Goal: Task Accomplishment & Management: Manage account settings

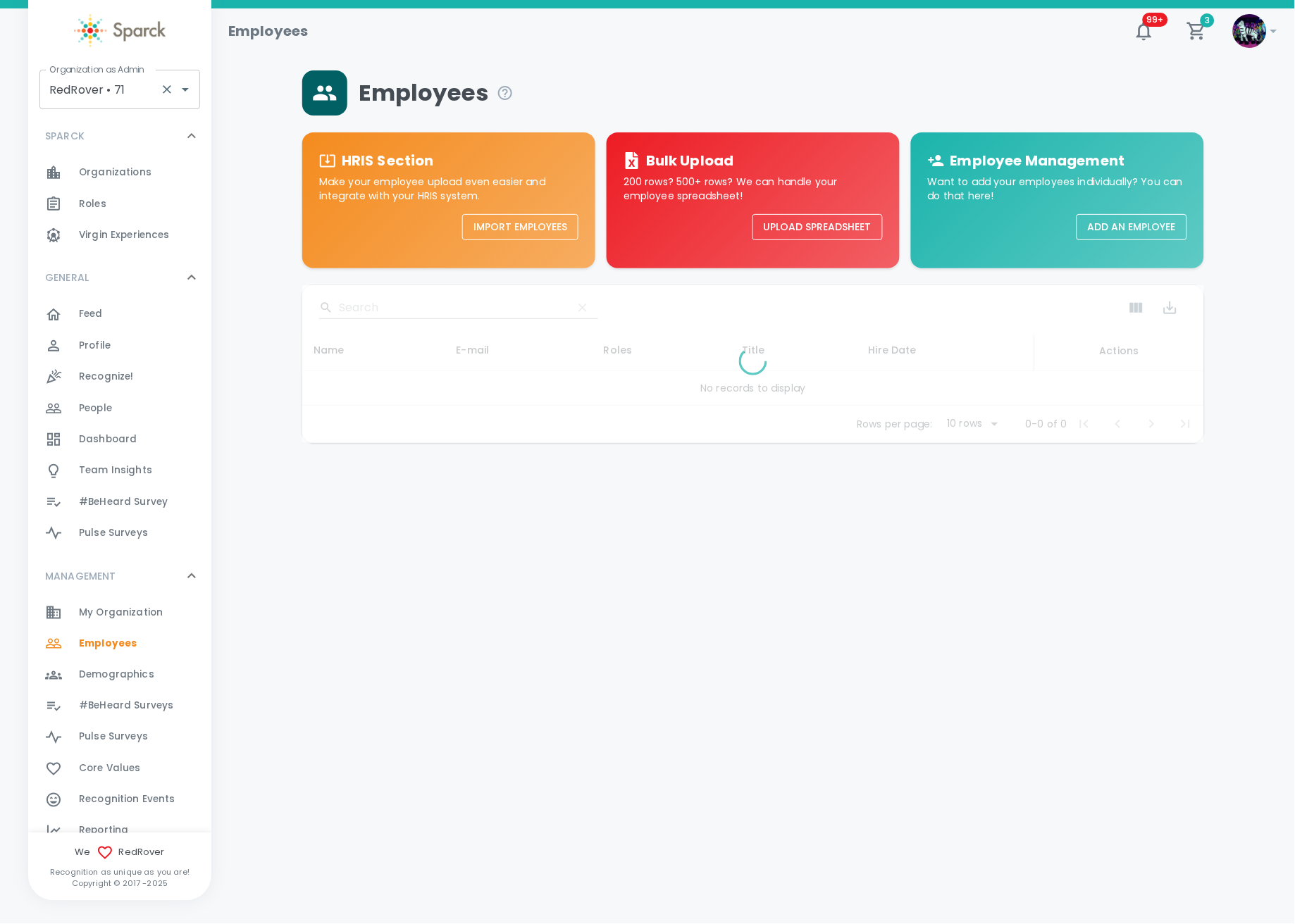
click at [120, 94] on input "RedRover • 71" at bounding box center [100, 89] width 109 height 27
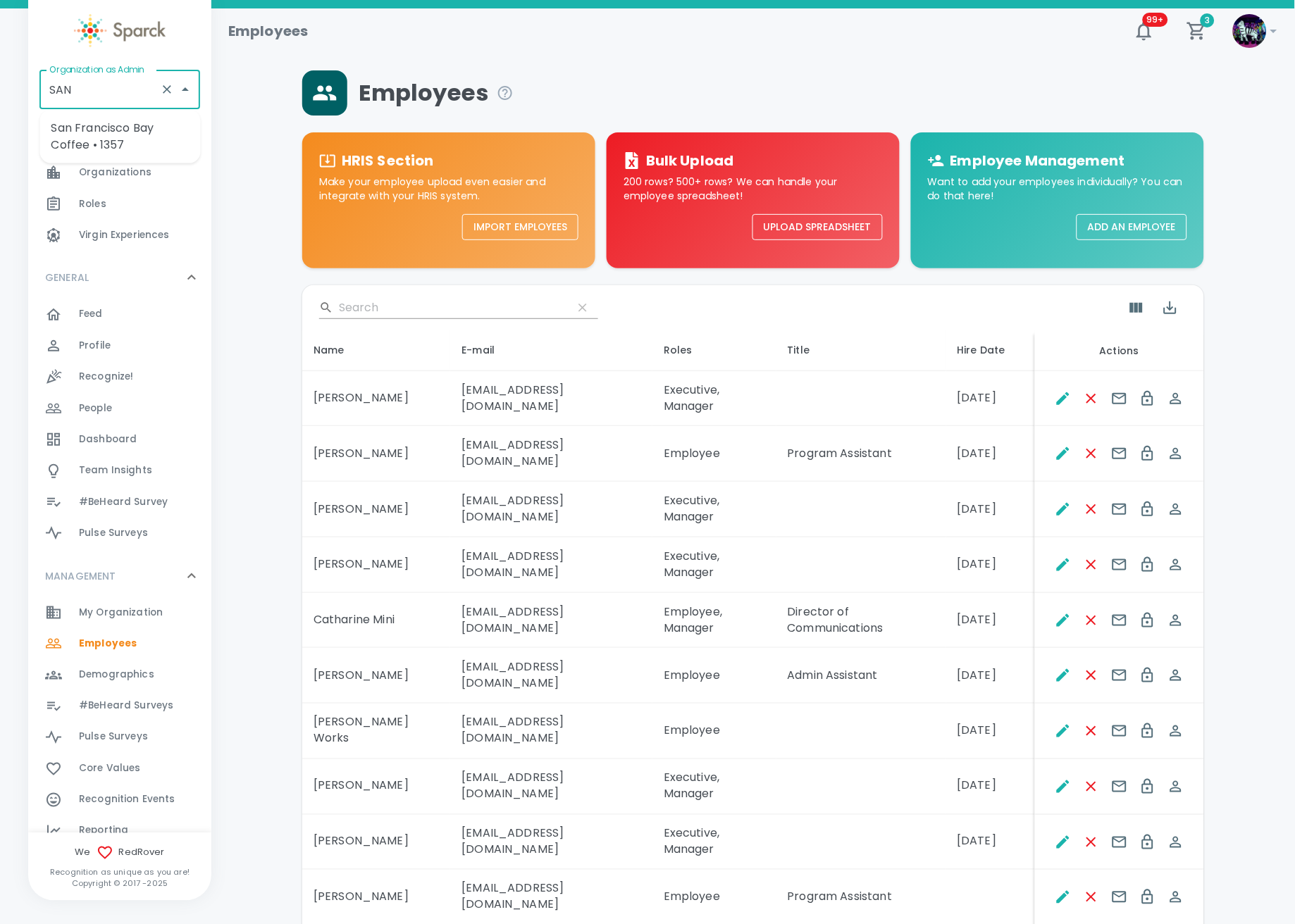
click at [112, 136] on li "San Francisco Bay Coffee • 1357" at bounding box center [121, 137] width 160 height 43
type input "San Francisco Bay Coffee • 1357"
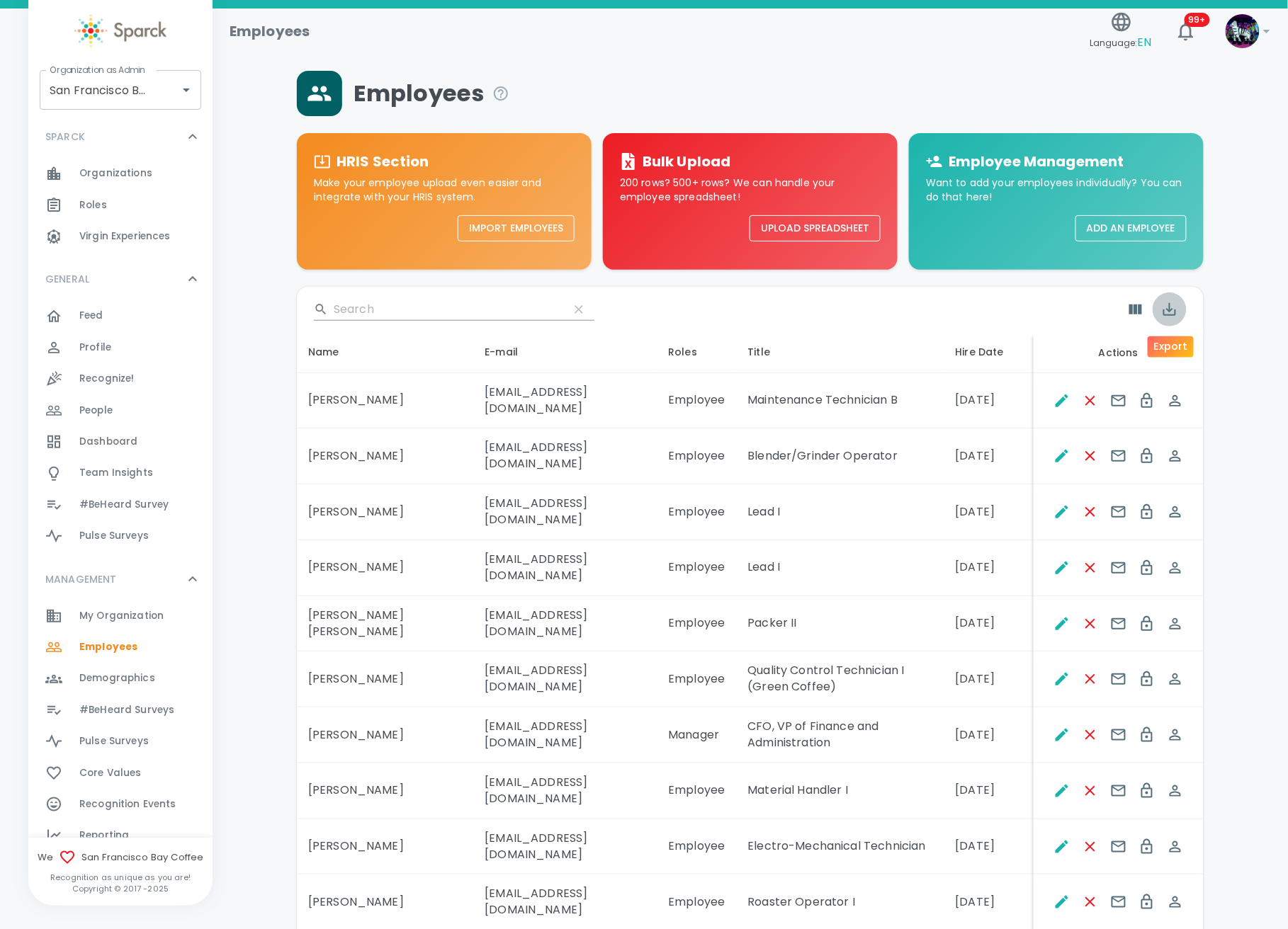
click at [1170, 309] on icon "Export" at bounding box center [1169, 309] width 13 height 13
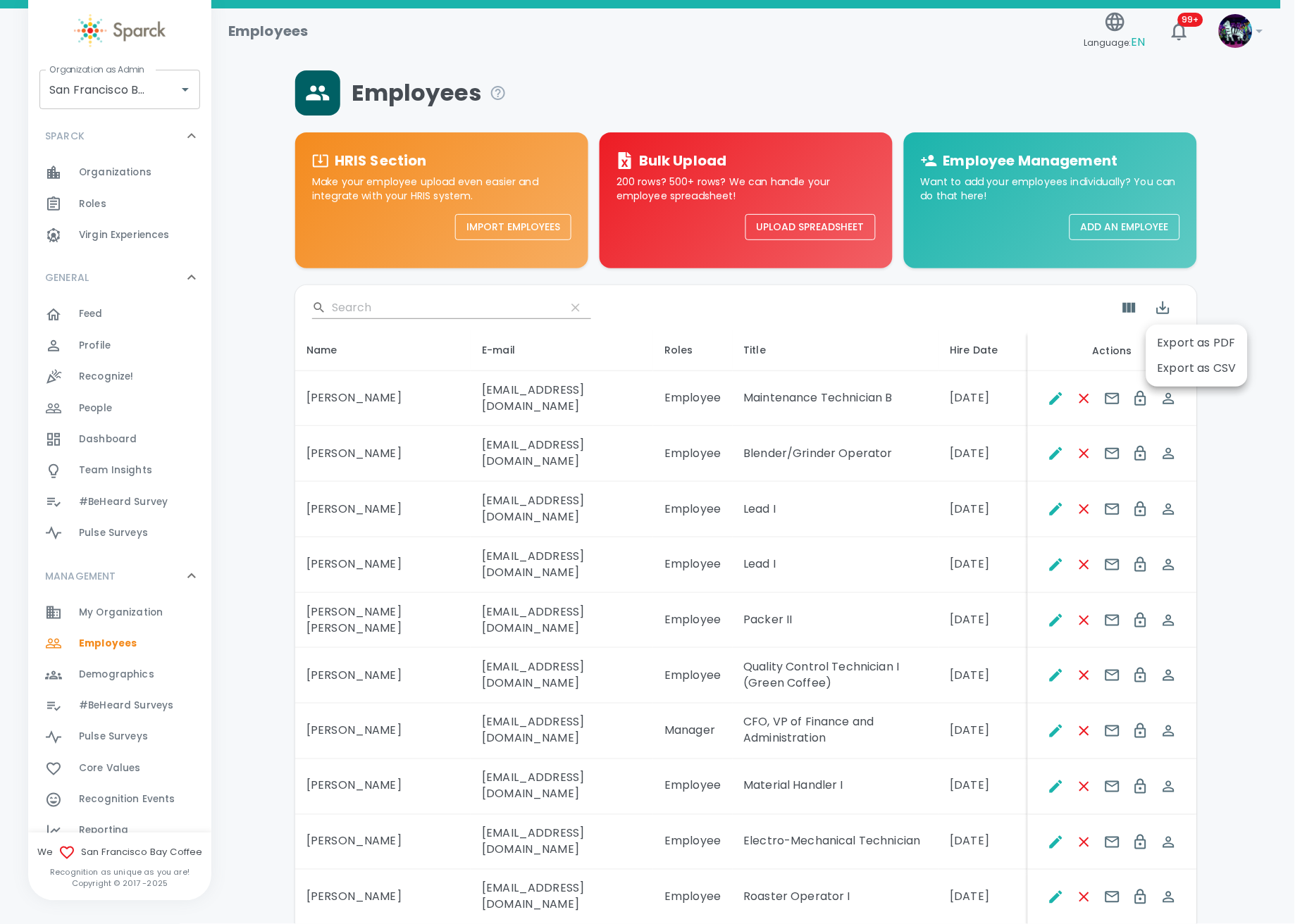
click at [1185, 376] on li "Export as CSV" at bounding box center [1197, 369] width 102 height 26
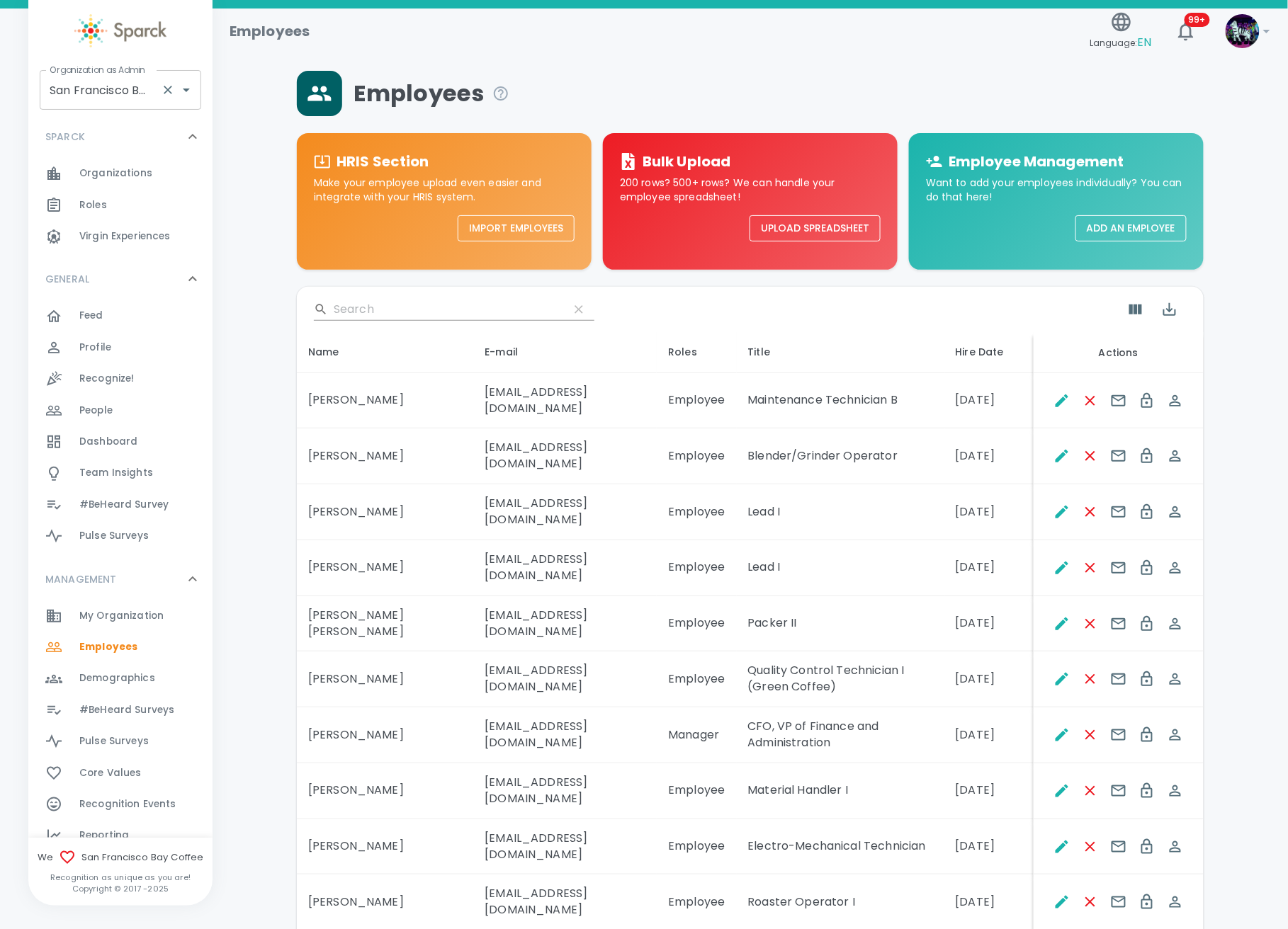
click at [118, 83] on input "San Francisco Bay Coffee • 1357" at bounding box center [100, 90] width 109 height 27
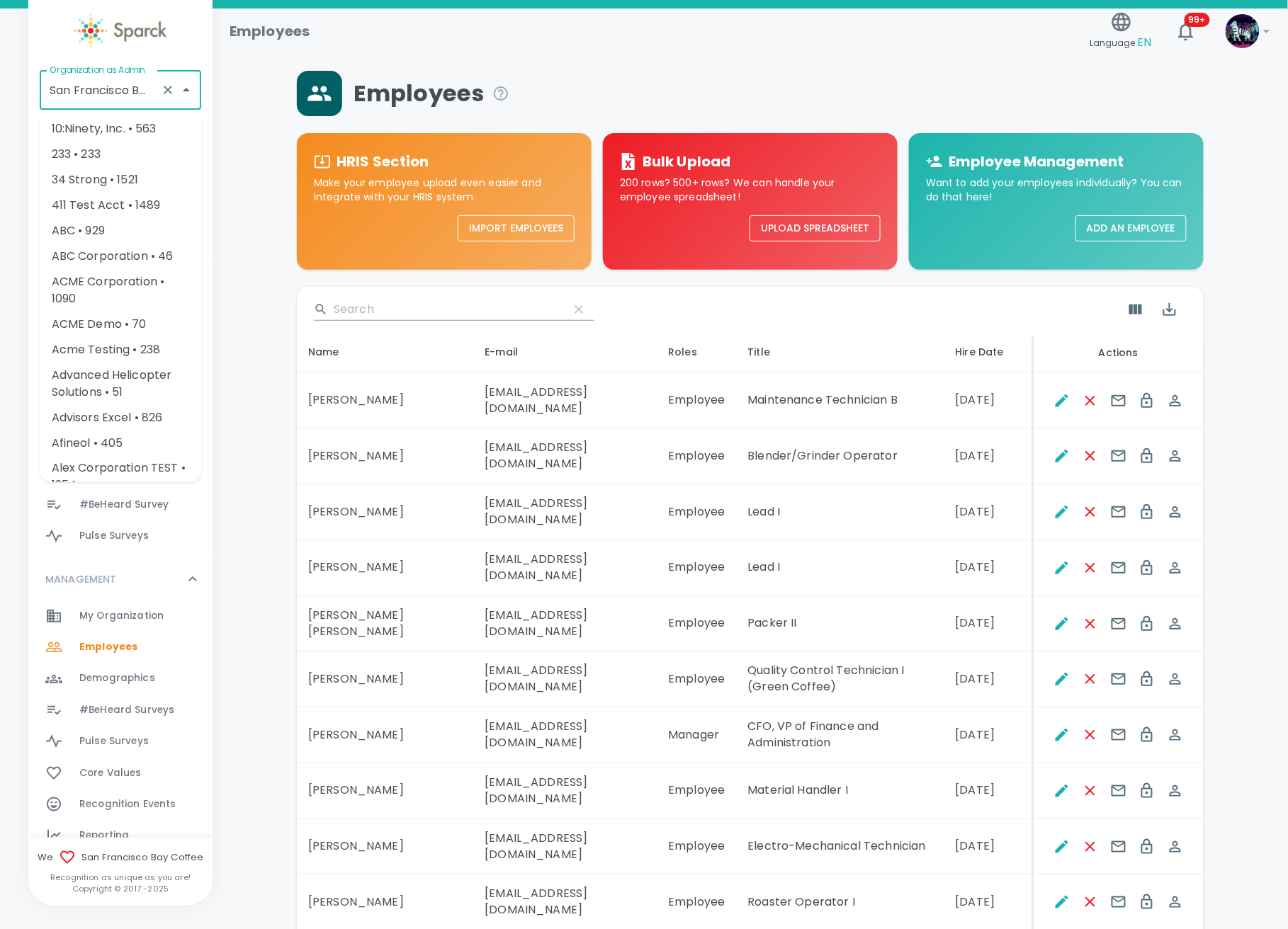
click at [164, 85] on icon "Clear" at bounding box center [168, 90] width 14 height 14
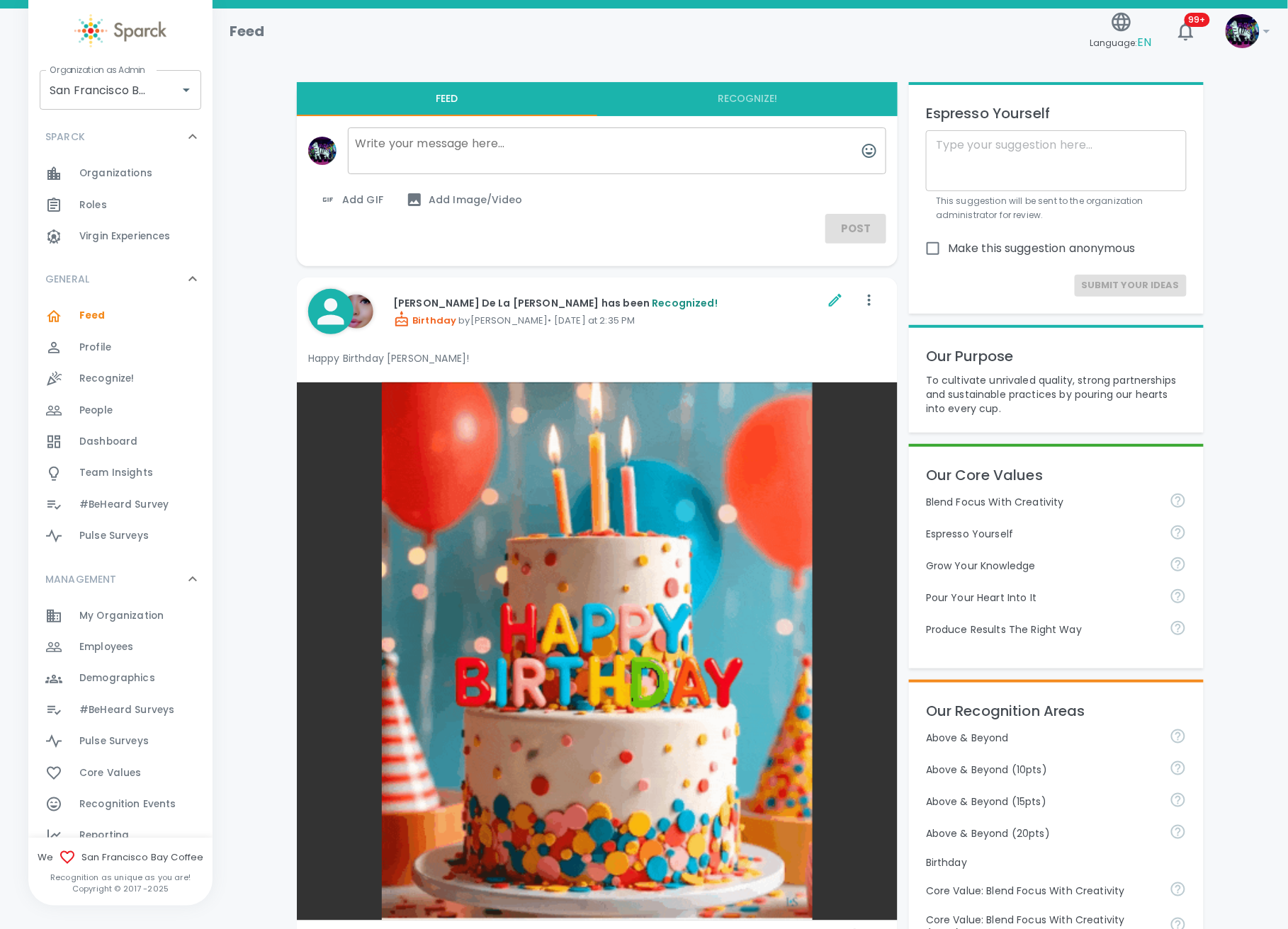
click at [960, 38] on div "Feed" at bounding box center [650, 26] width 866 height 34
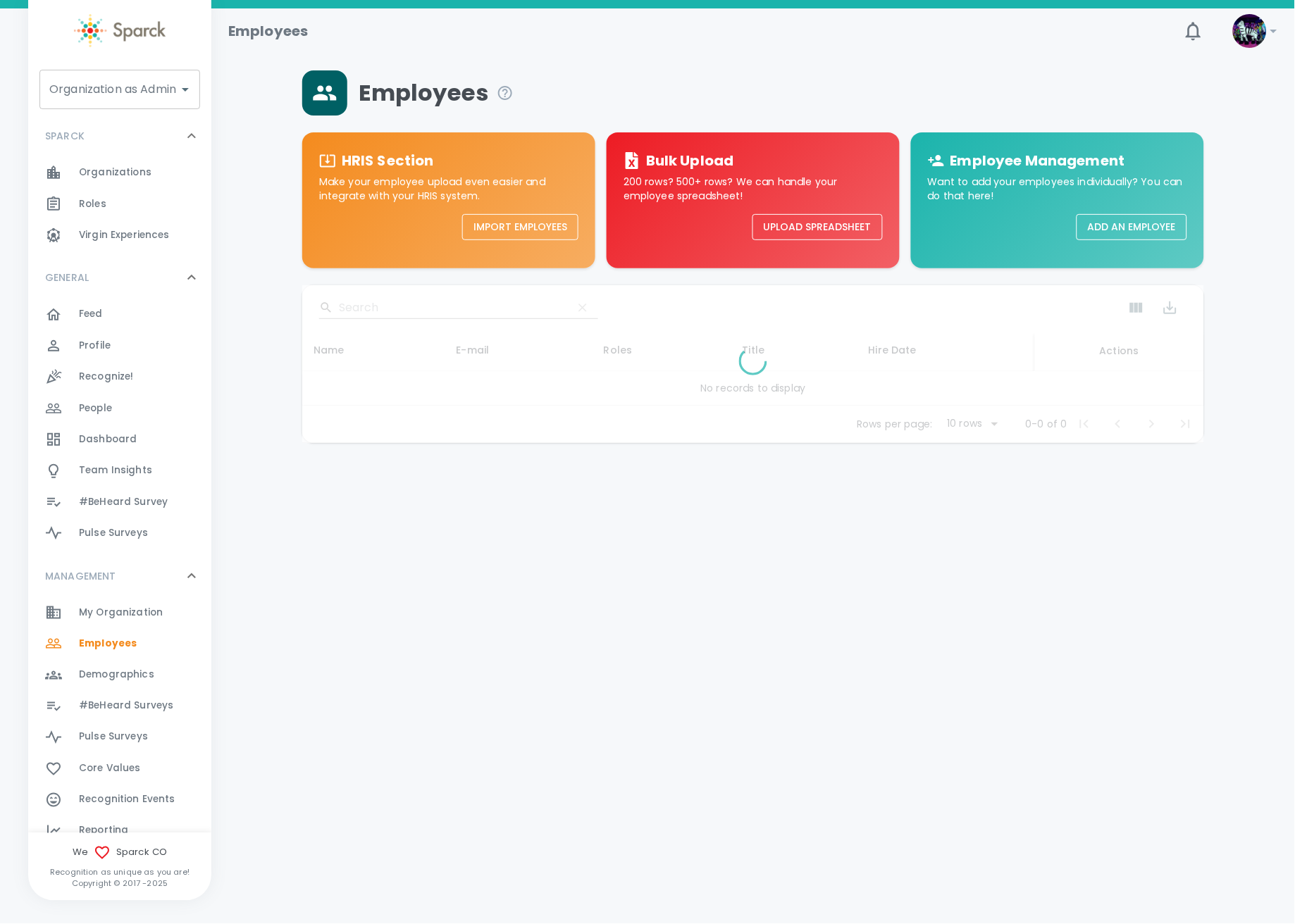
click at [144, 92] on input "Organization as Admin" at bounding box center [109, 89] width 127 height 27
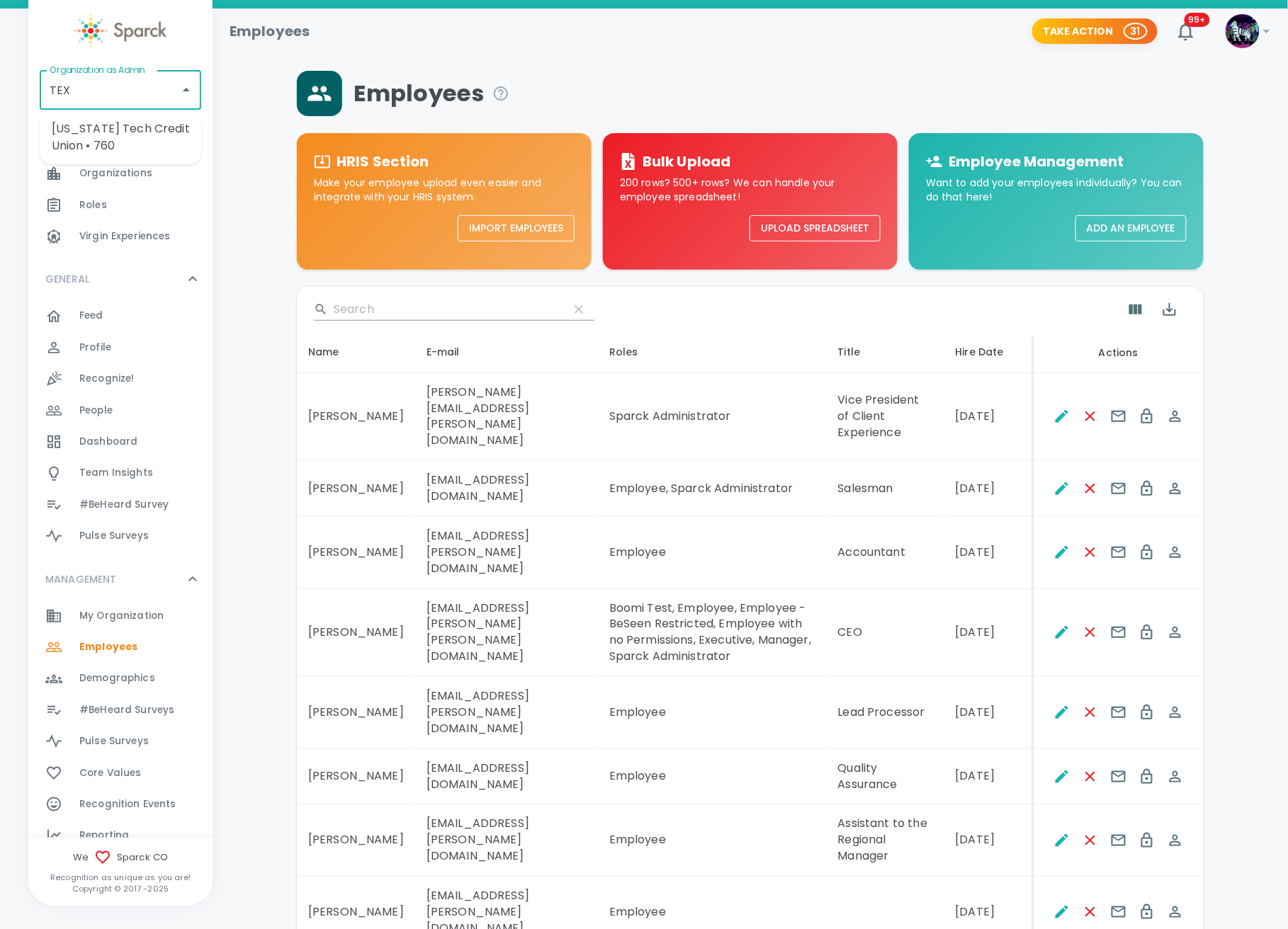
click at [144, 119] on li "[US_STATE] Tech Credit Union • 760" at bounding box center [121, 137] width 161 height 43
type input "[US_STATE] Tech Credit Union • 760"
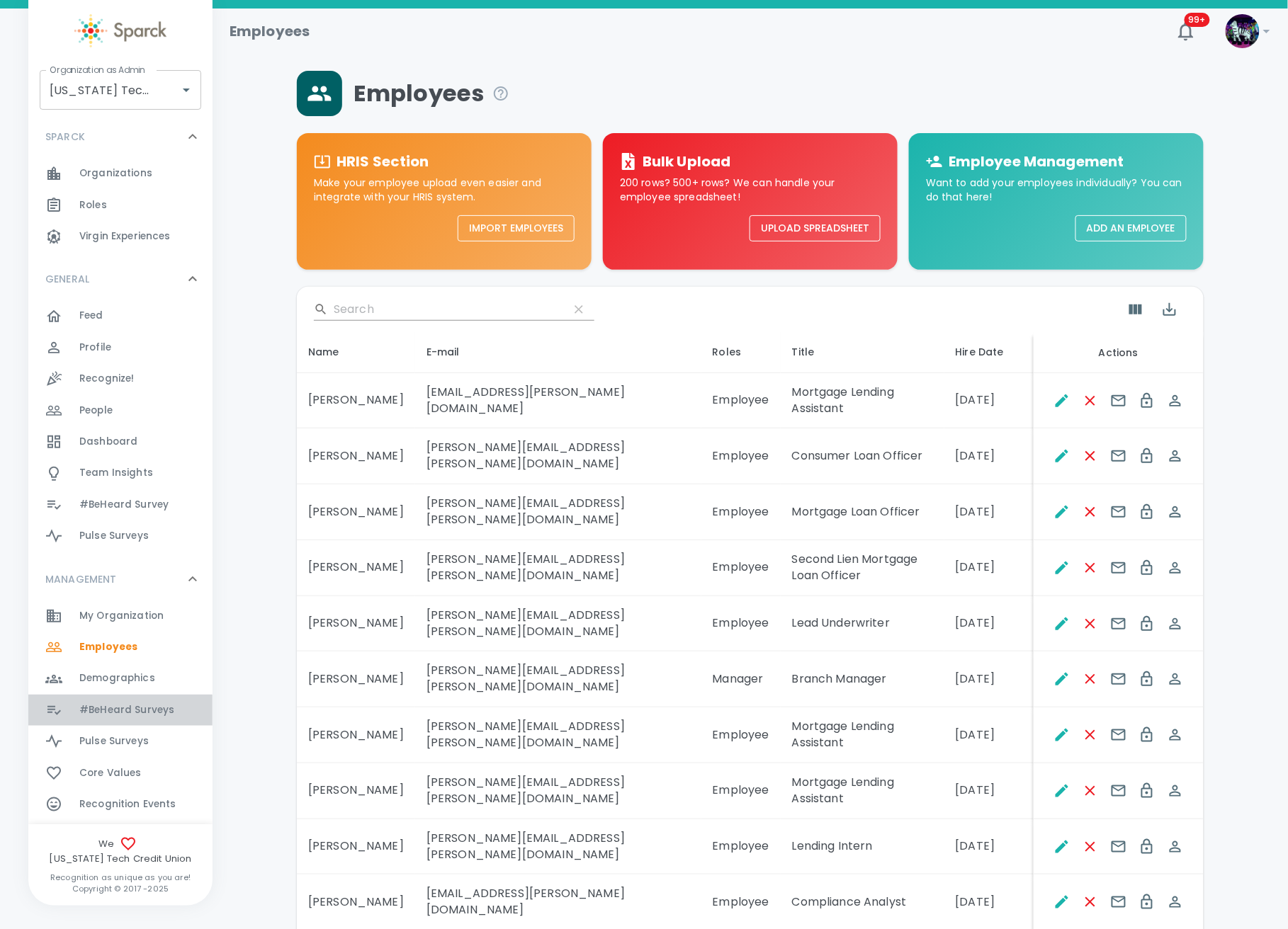
click at [129, 712] on span "#BeHeard Surveys" at bounding box center [126, 710] width 94 height 14
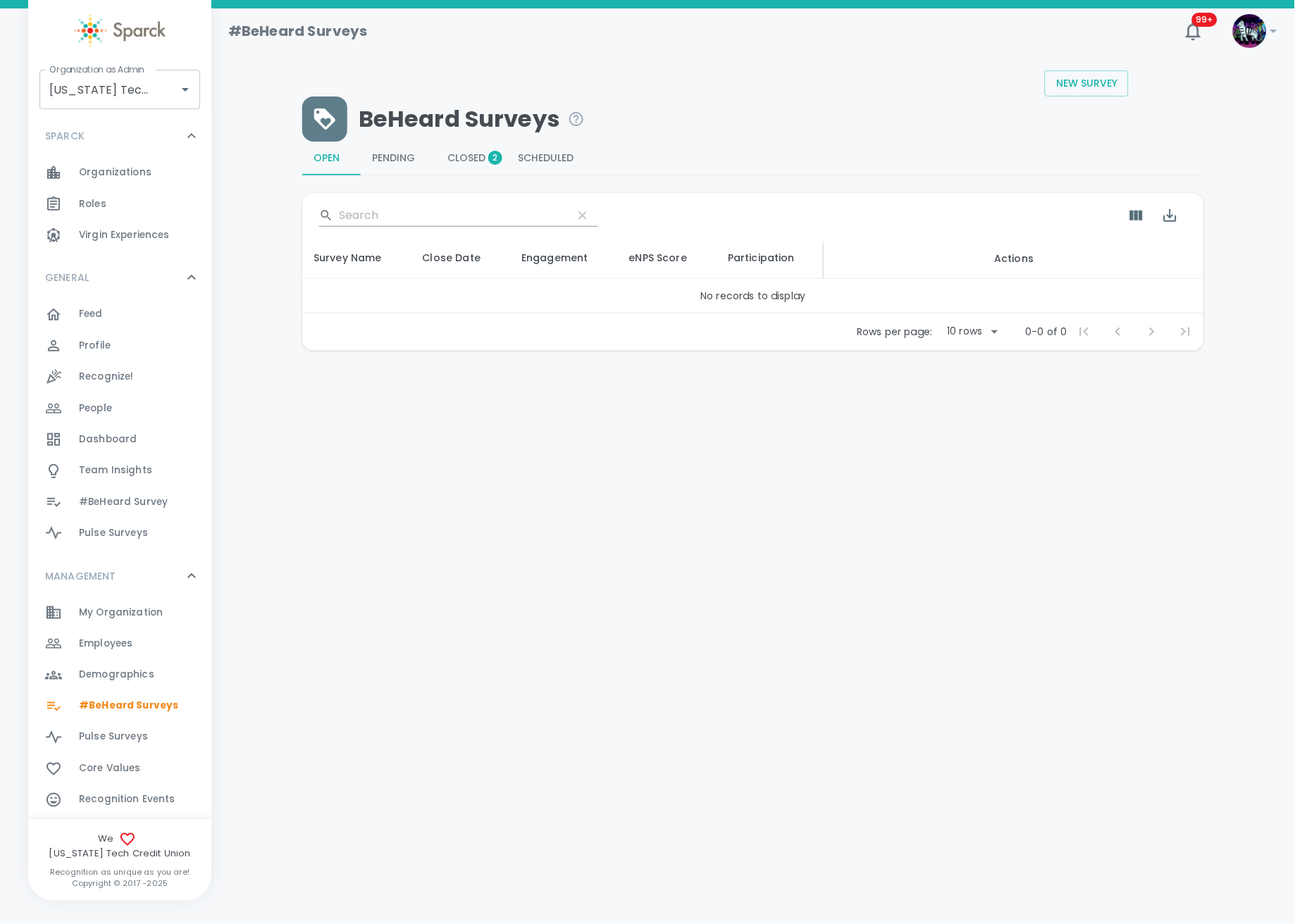
click at [470, 146] on button "Closed 2" at bounding box center [471, 158] width 70 height 34
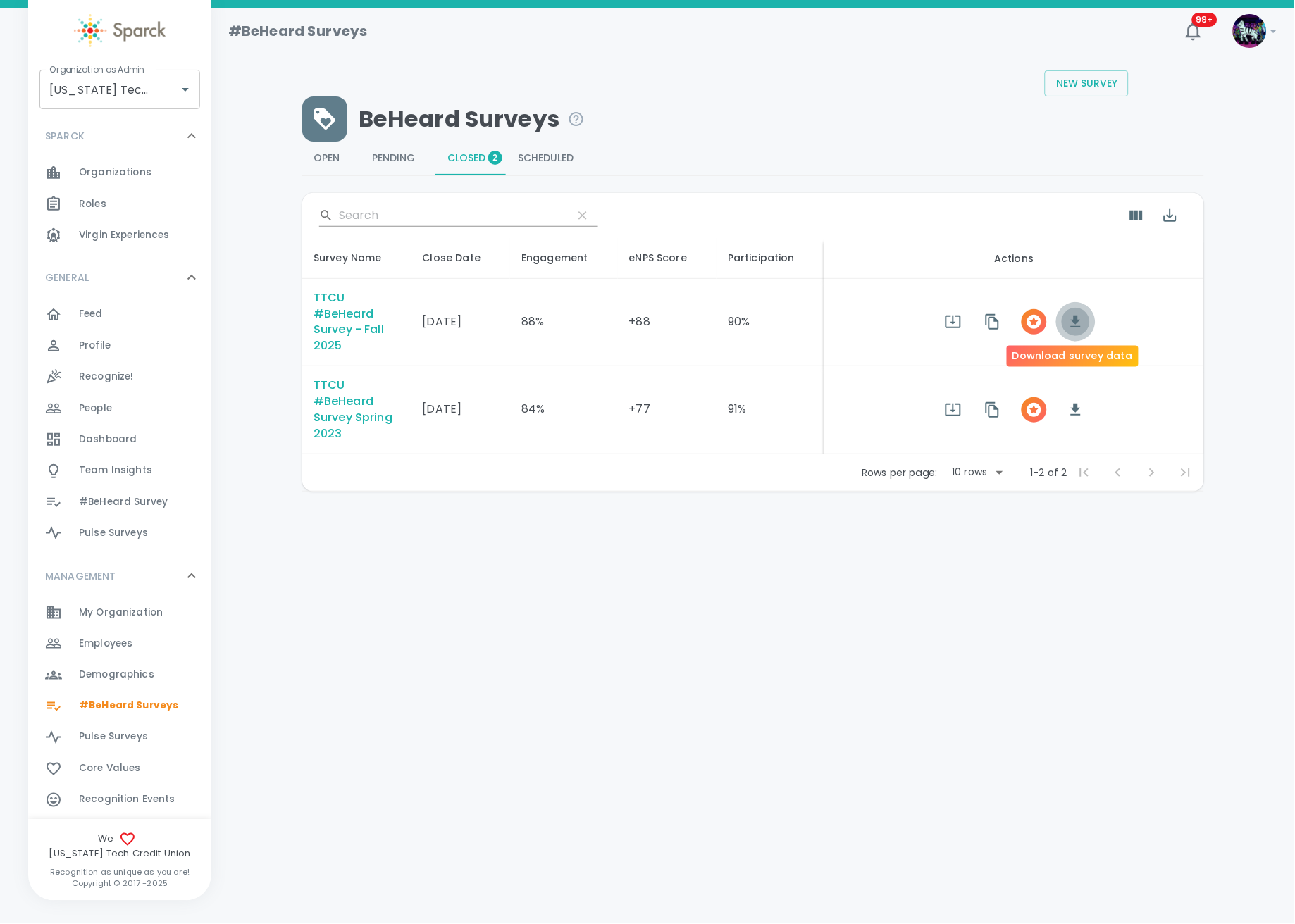
click at [1071, 316] on icon "button" at bounding box center [1075, 322] width 10 height 12
click at [139, 650] on div "Employees 0" at bounding box center [145, 644] width 133 height 20
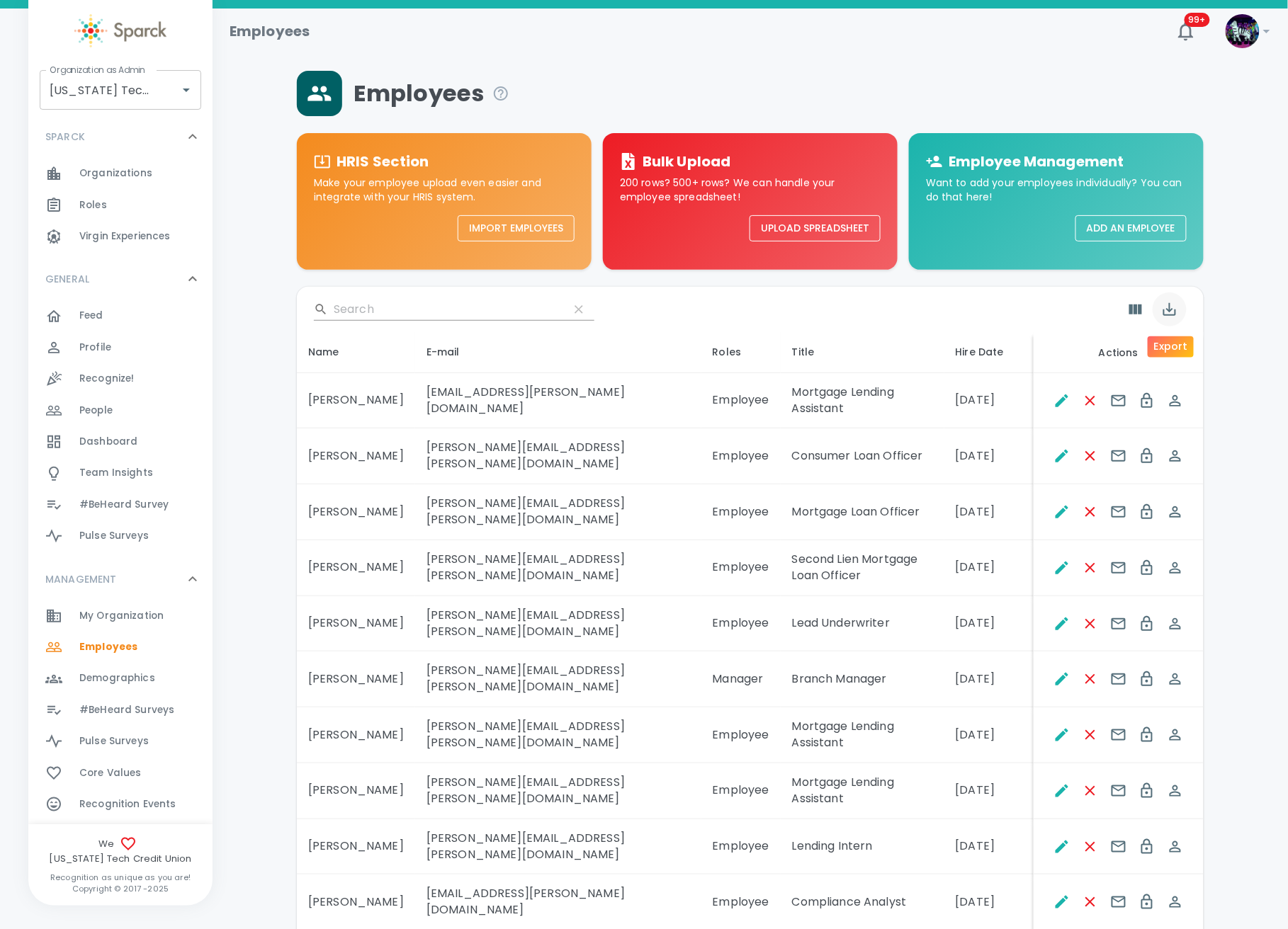
click at [1176, 310] on icon "Export" at bounding box center [1169, 309] width 17 height 17
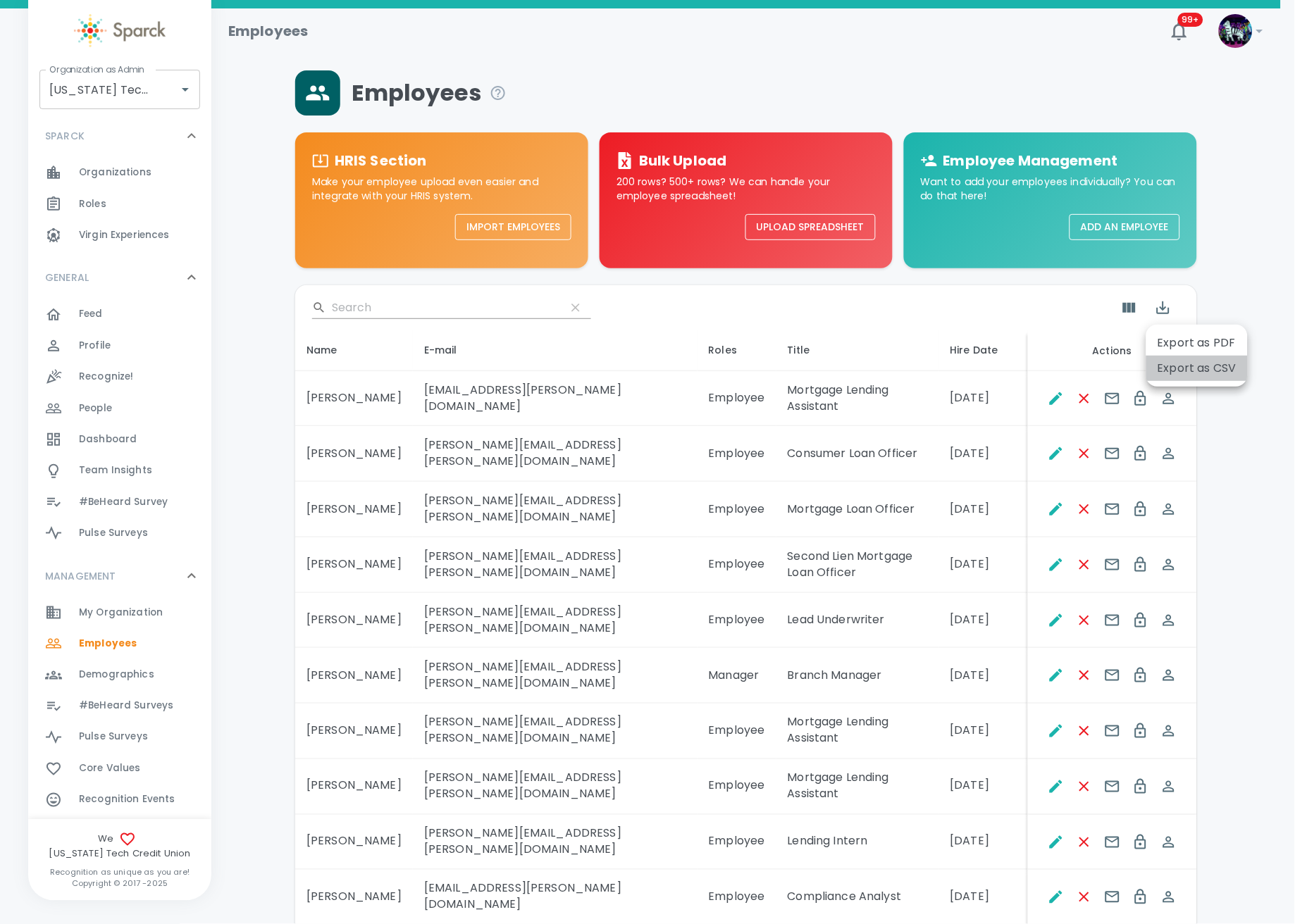
click at [1196, 371] on li "Export as CSV" at bounding box center [1197, 369] width 102 height 26
